Goal: Book appointment/travel/reservation

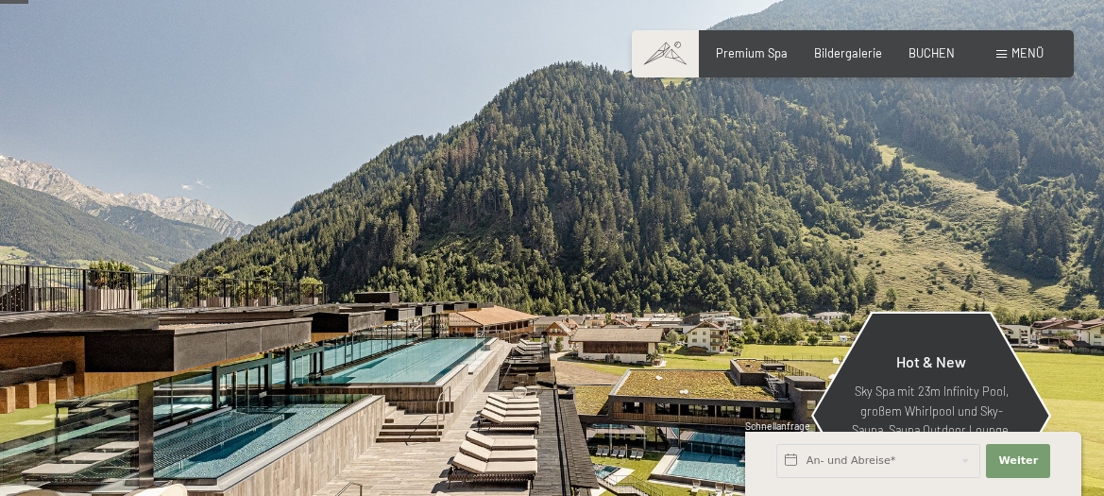
scroll to position [193, 0]
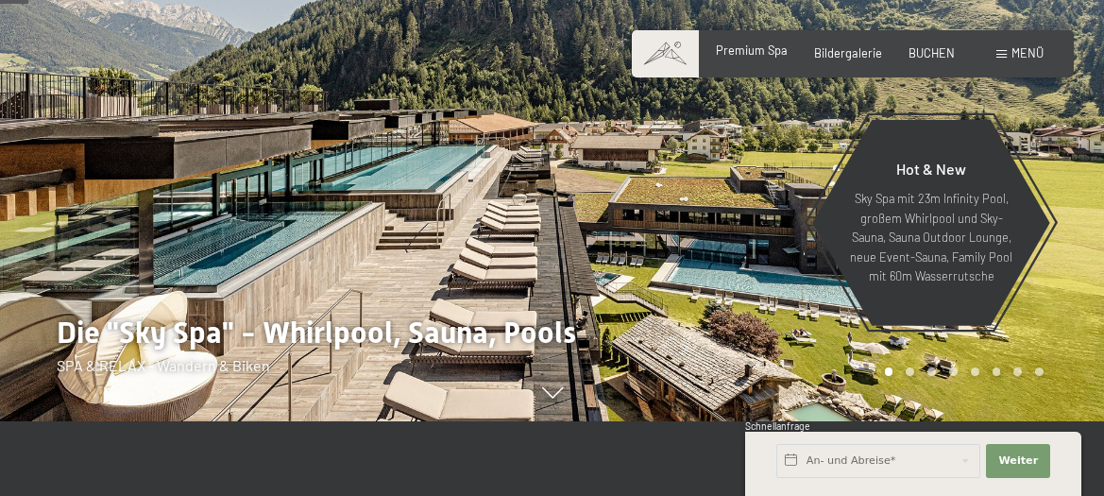
click at [739, 47] on span "Premium Spa" at bounding box center [752, 49] width 72 height 15
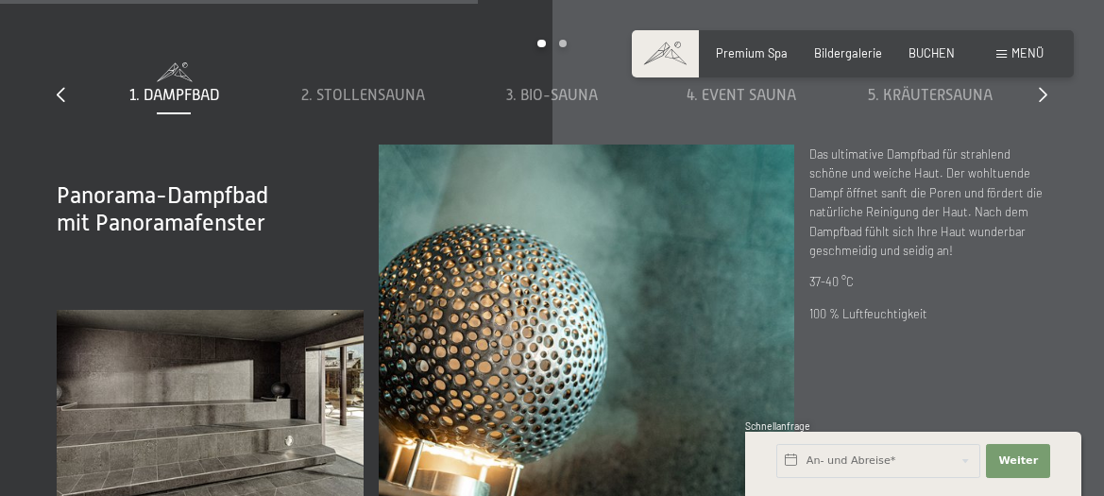
scroll to position [4528, 0]
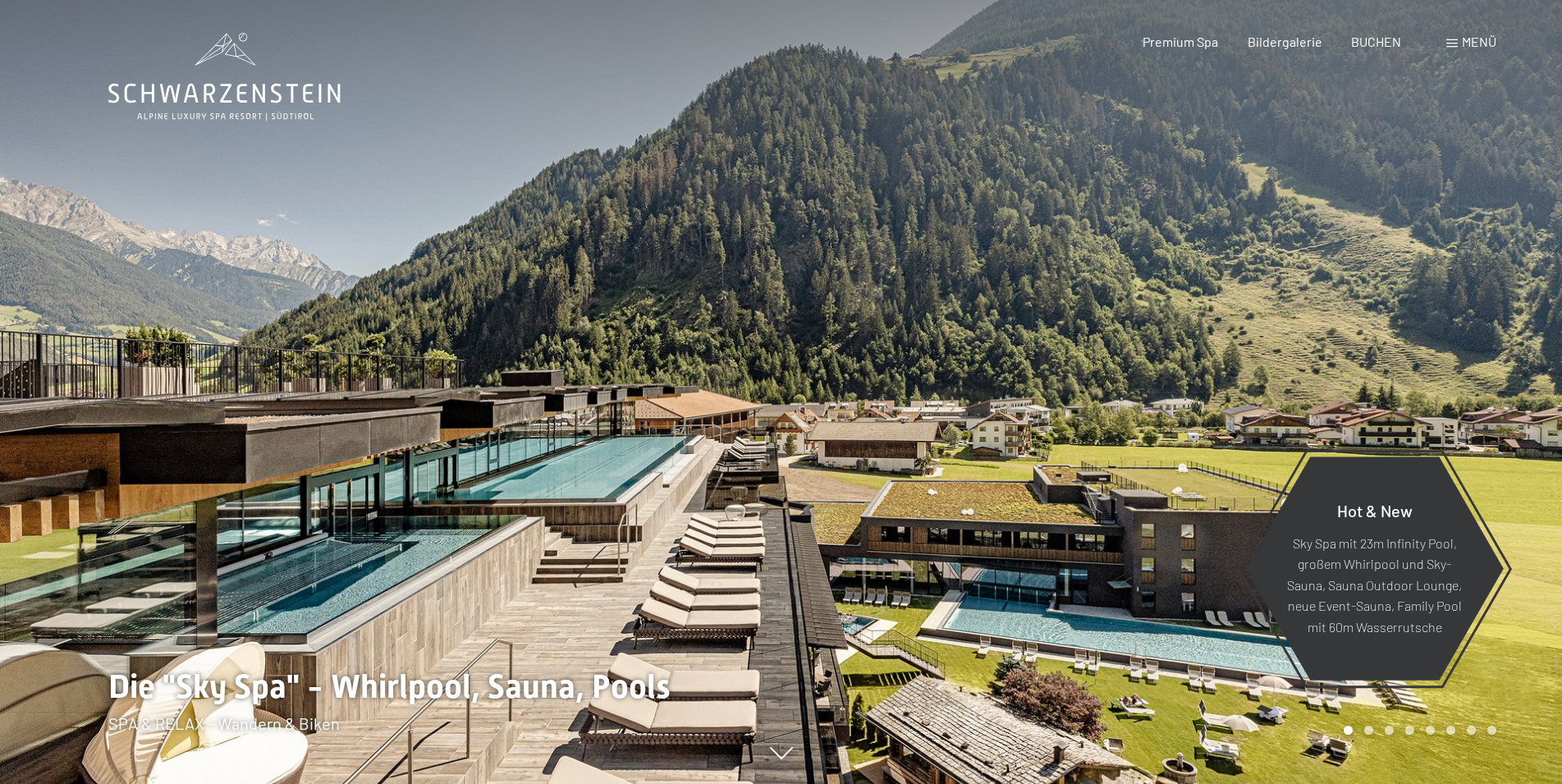
click at [1447, 48] on span at bounding box center [1452, 43] width 11 height 8
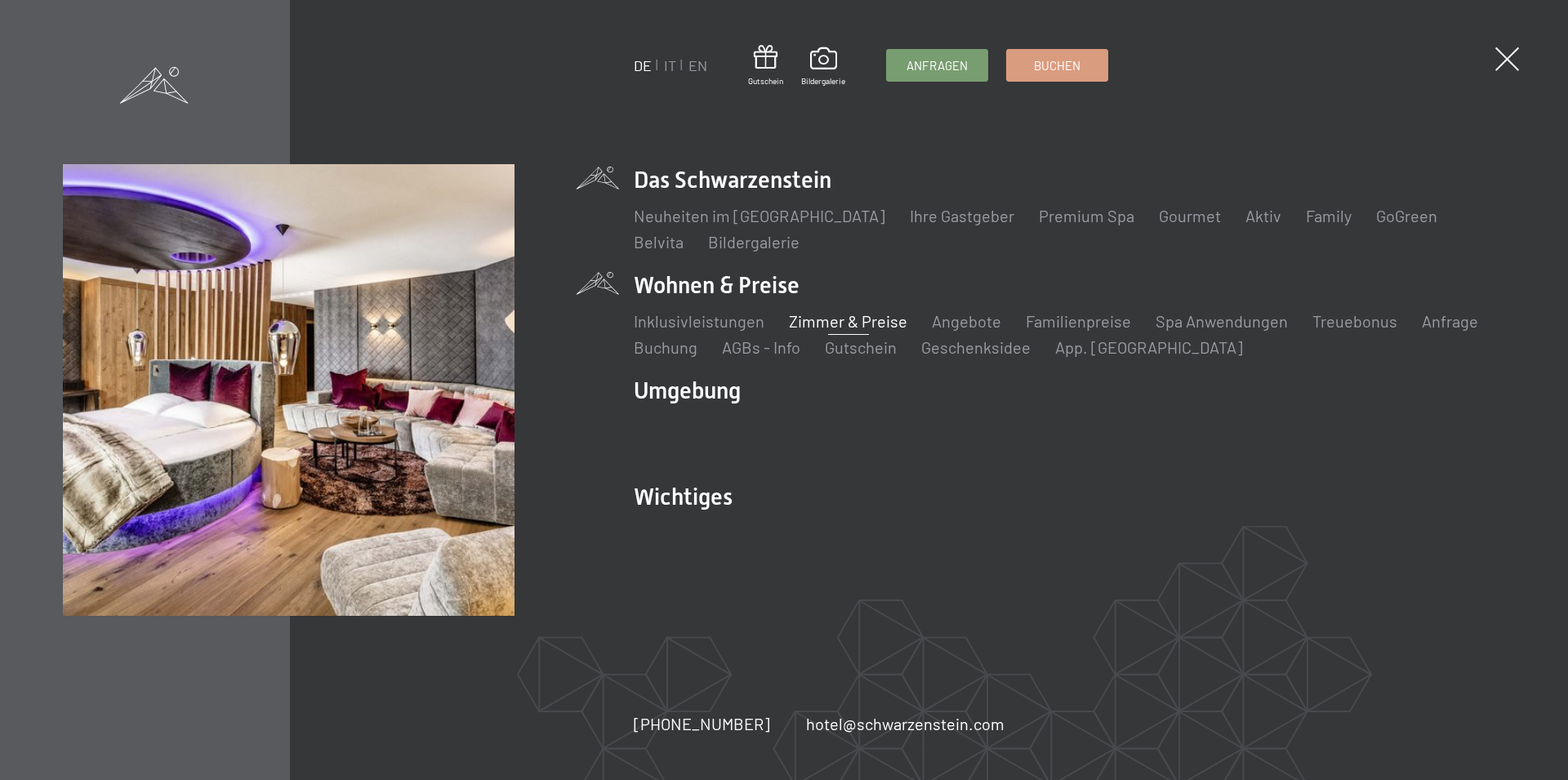
click at [848, 325] on link "Zimmer & Preise" at bounding box center [848, 321] width 118 height 20
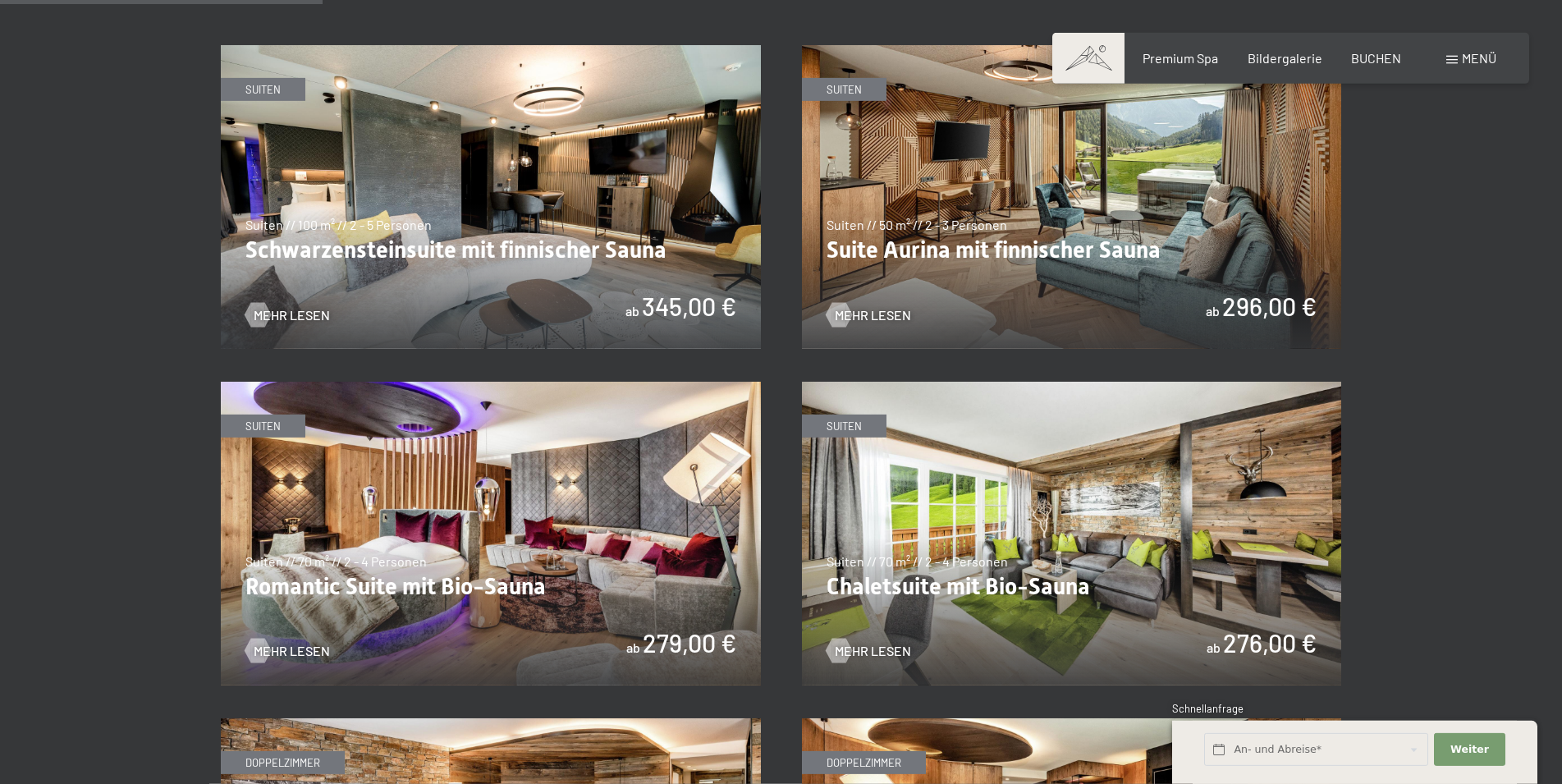
scroll to position [1088, 0]
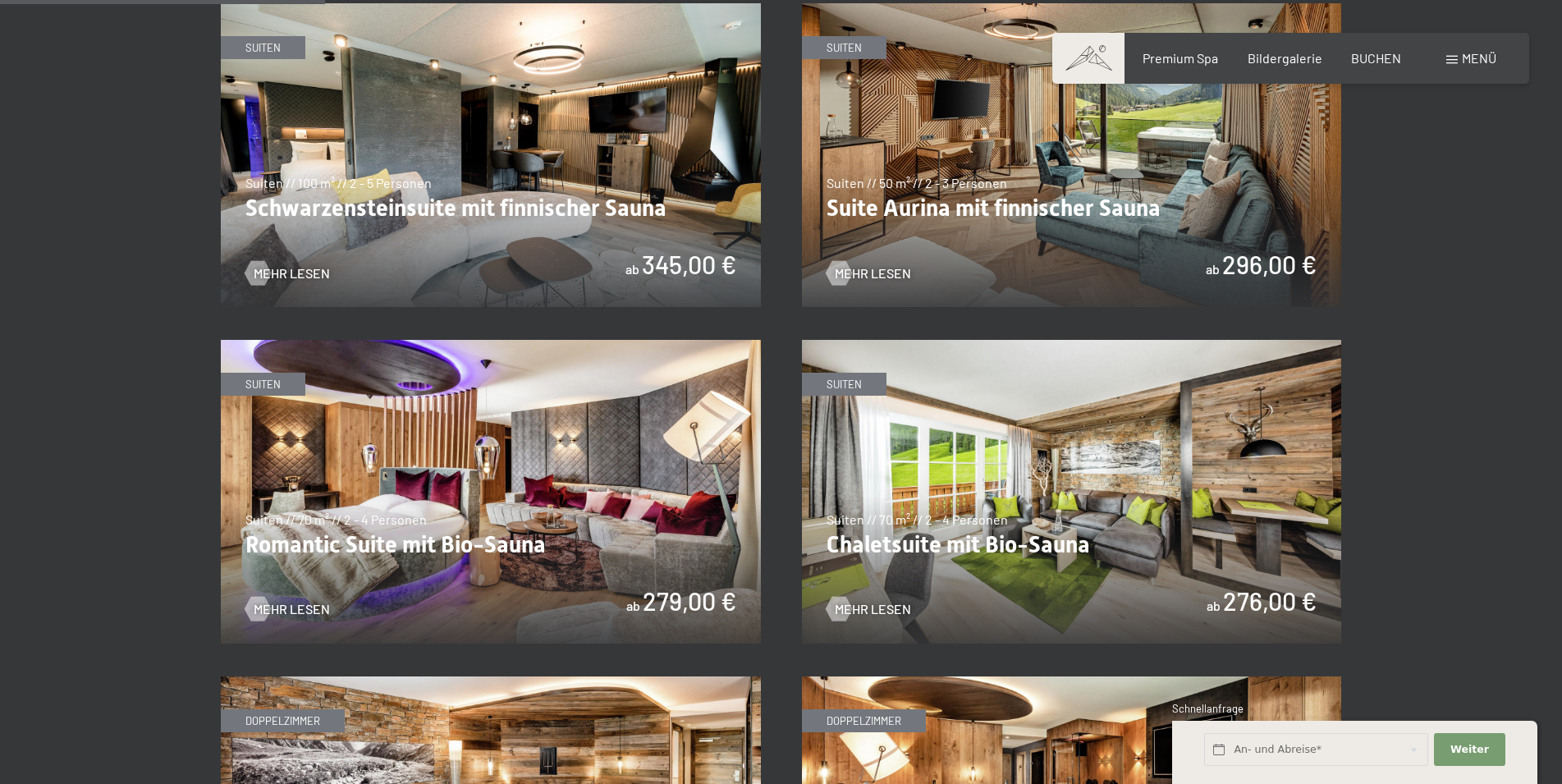
click at [967, 210] on img at bounding box center [1072, 155] width 540 height 303
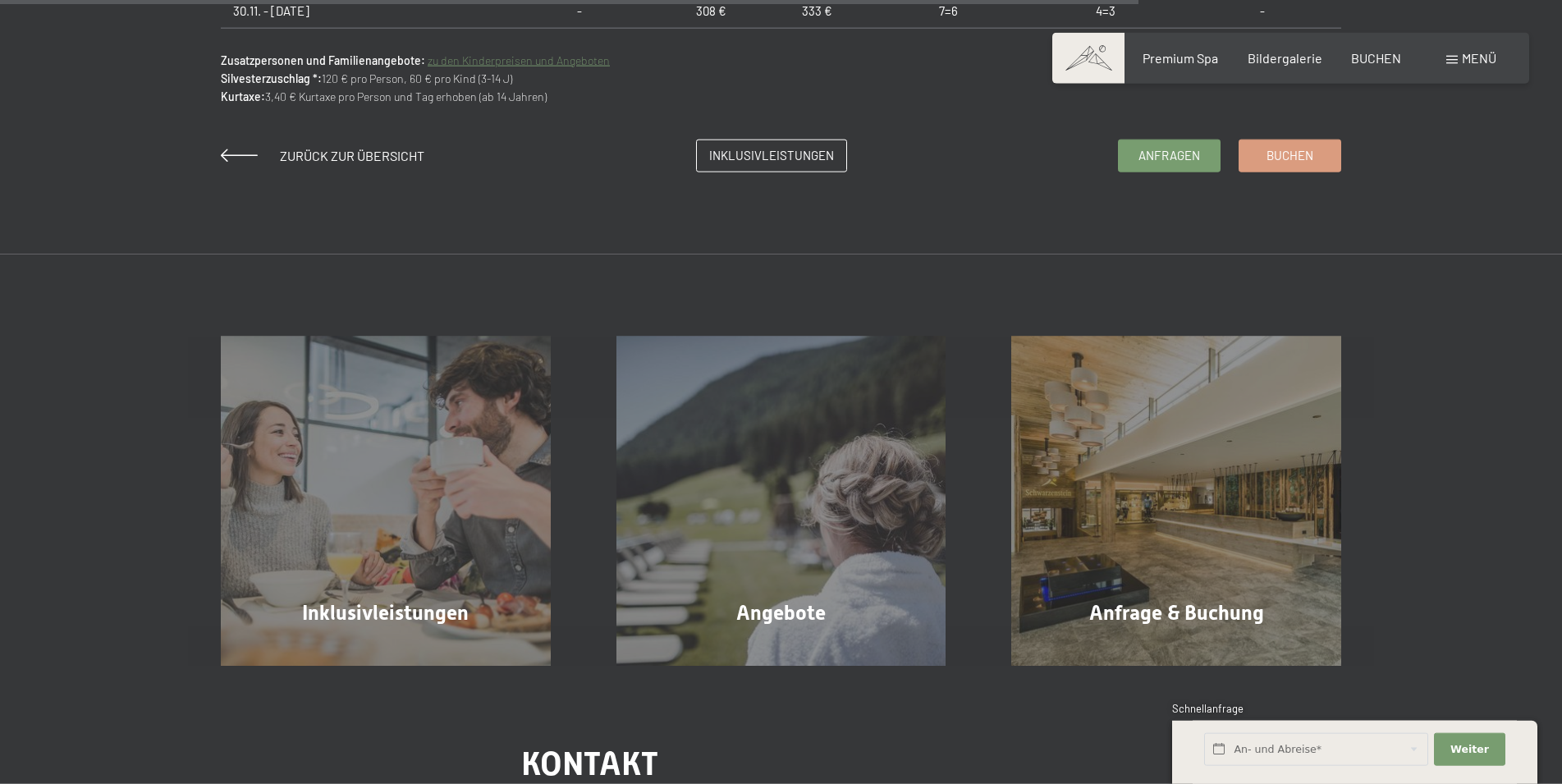
scroll to position [1591, 0]
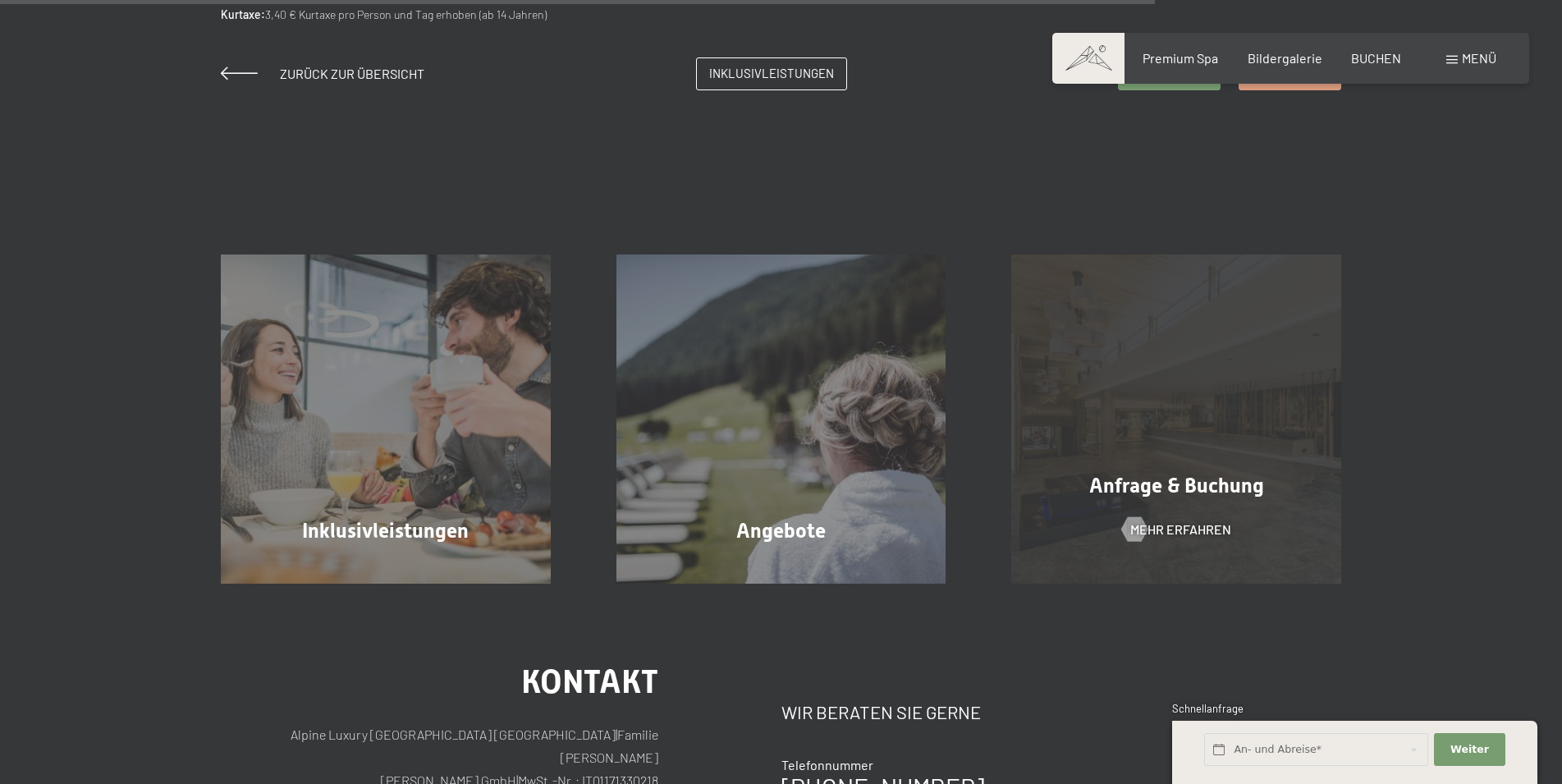
click at [1218, 453] on div "Anfrage & Buchung Mehr erfahren" at bounding box center [1176, 420] width 395 height 330
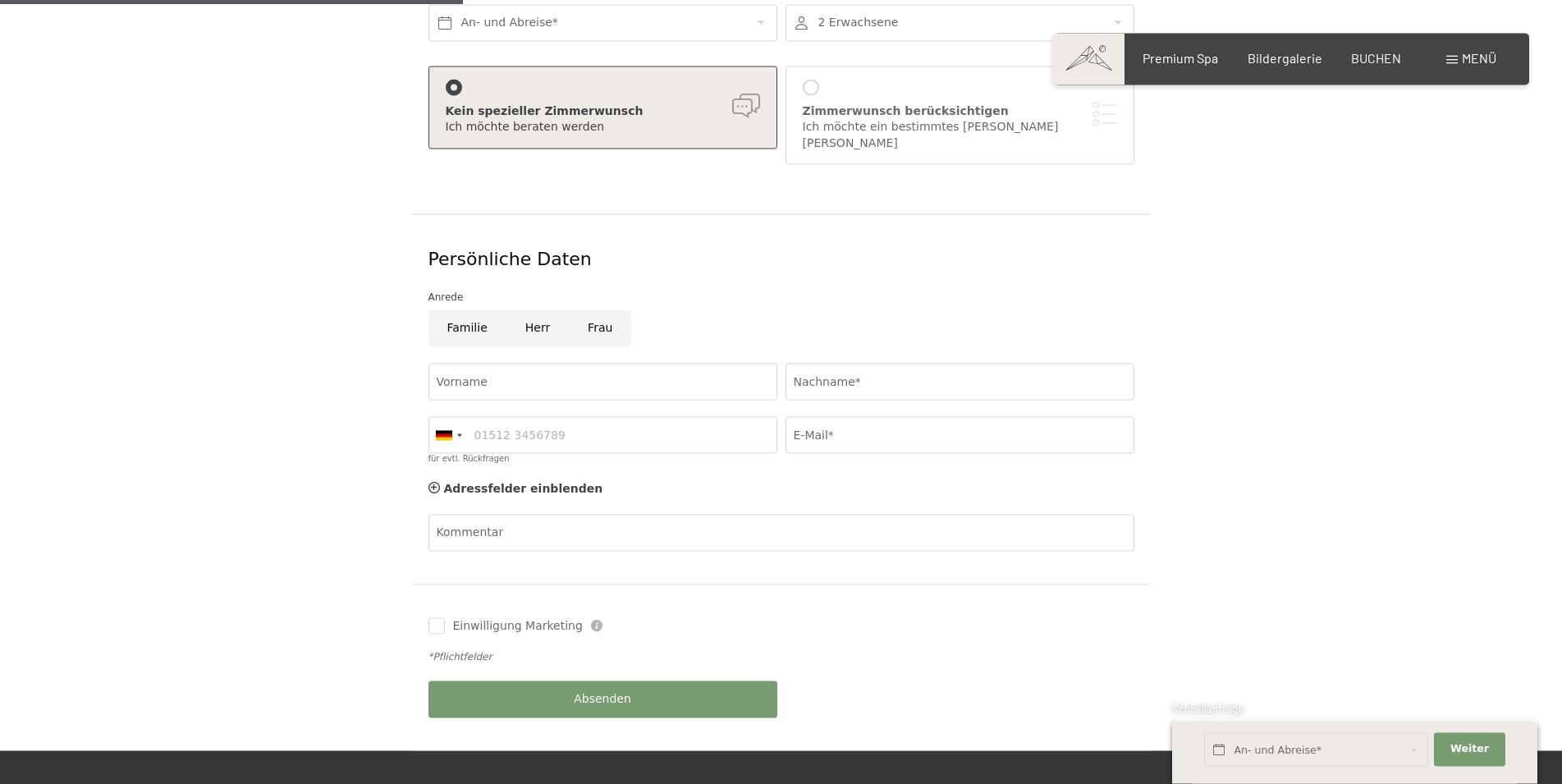
scroll to position [419, 0]
